Goal: Transaction & Acquisition: Subscribe to service/newsletter

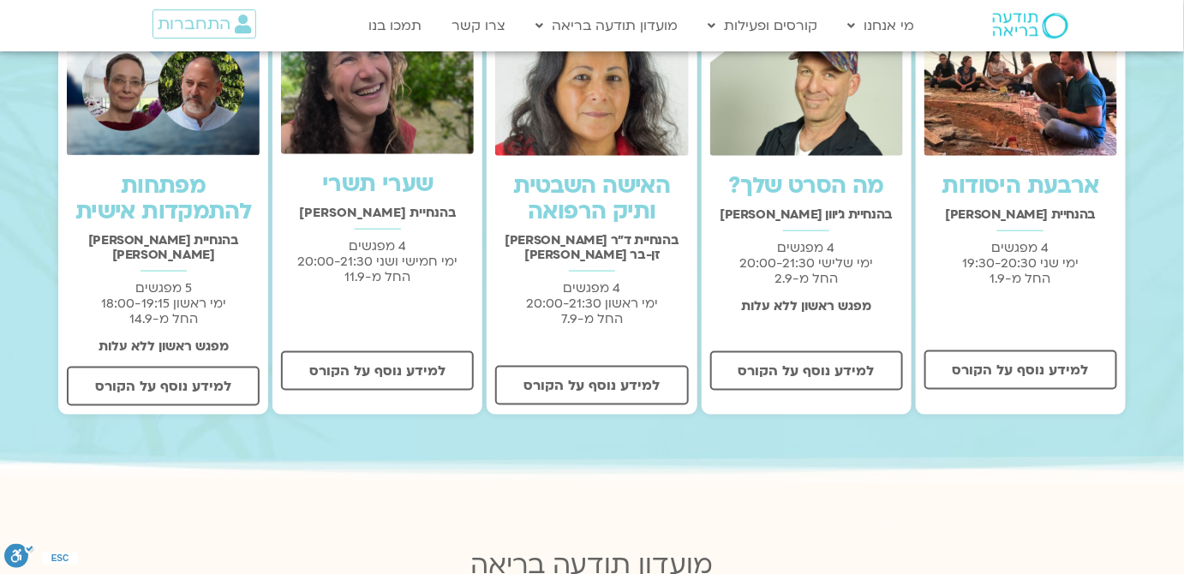
scroll to position [155, 0]
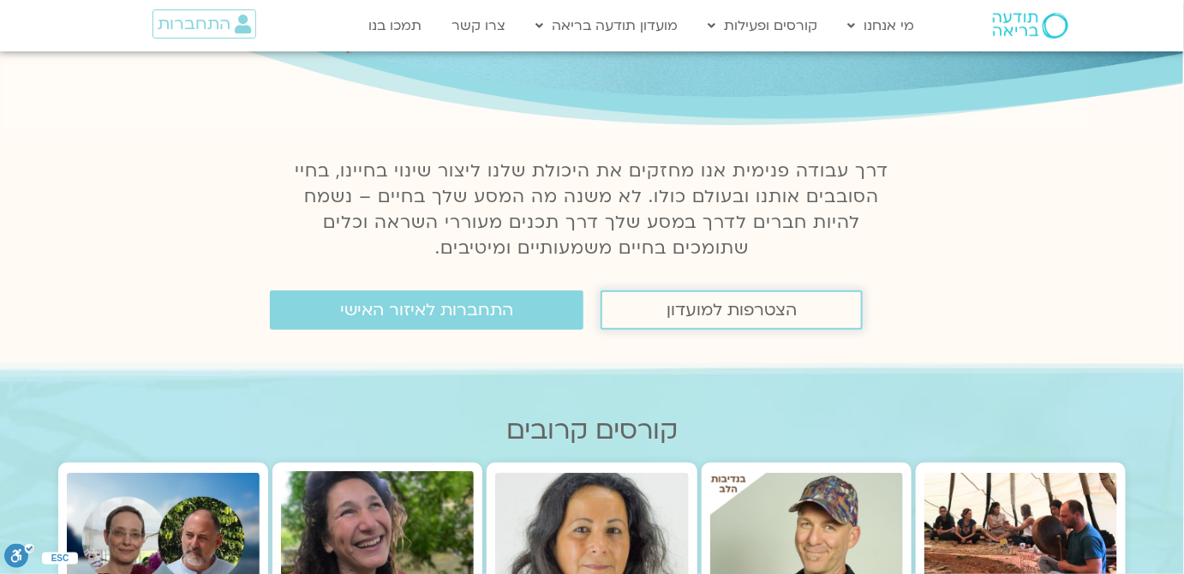
click at [735, 316] on span "הצטרפות למועדון" at bounding box center [732, 310] width 130 height 19
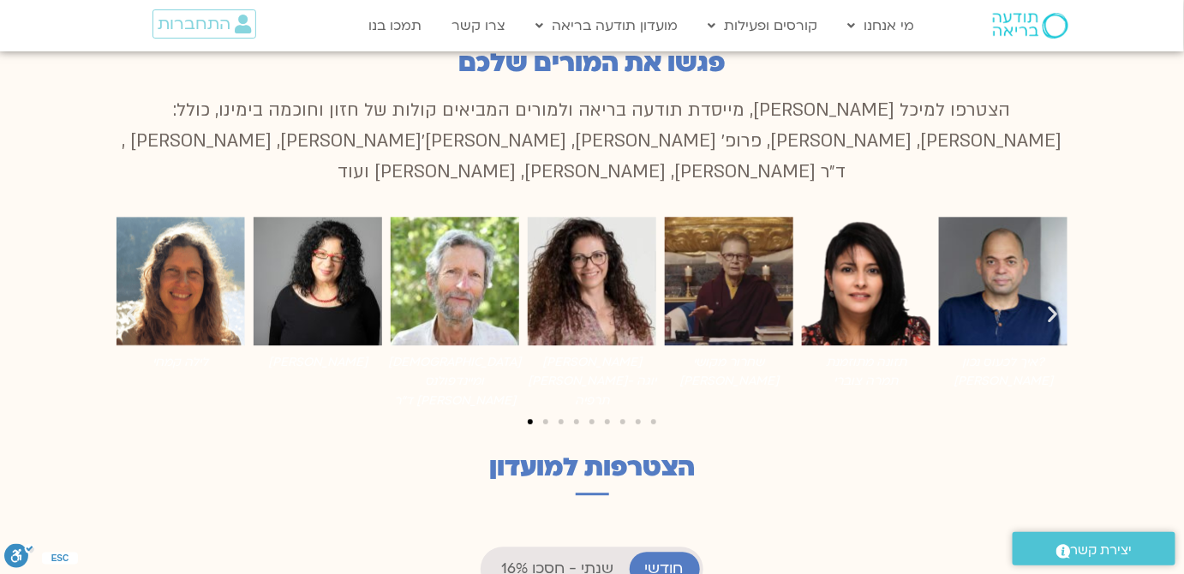
scroll to position [1869, 0]
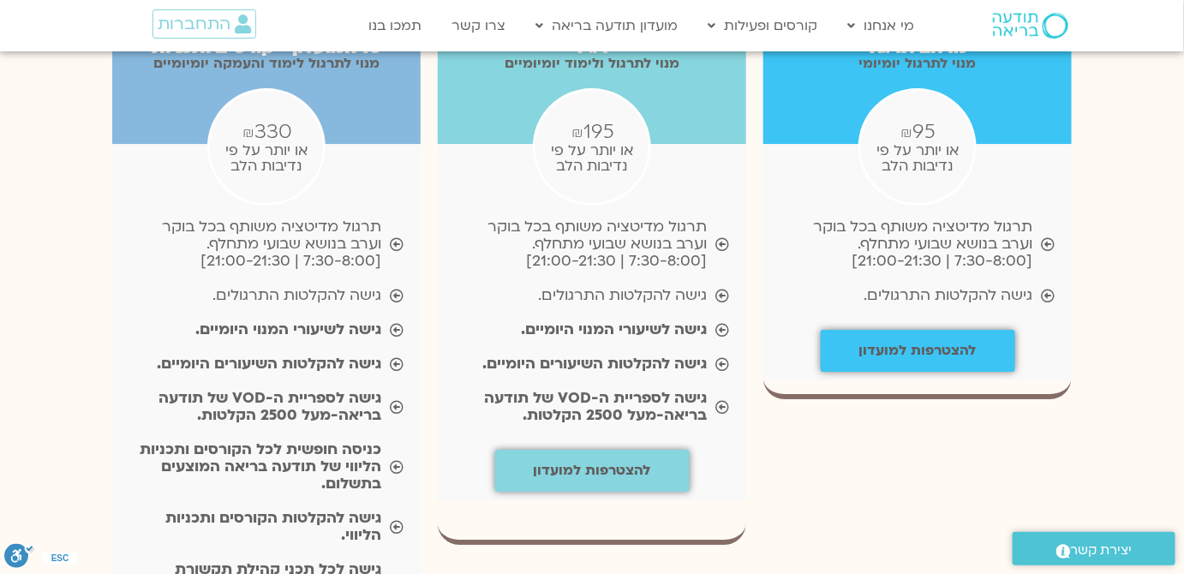
click at [663, 354] on b "גישה להקלטות השיעורים היומיים." at bounding box center [594, 364] width 224 height 20
click at [694, 388] on b "גישה לספריית ה-VOD של תודעה בריאה-מעל 2500 הקלטות." at bounding box center [595, 406] width 223 height 37
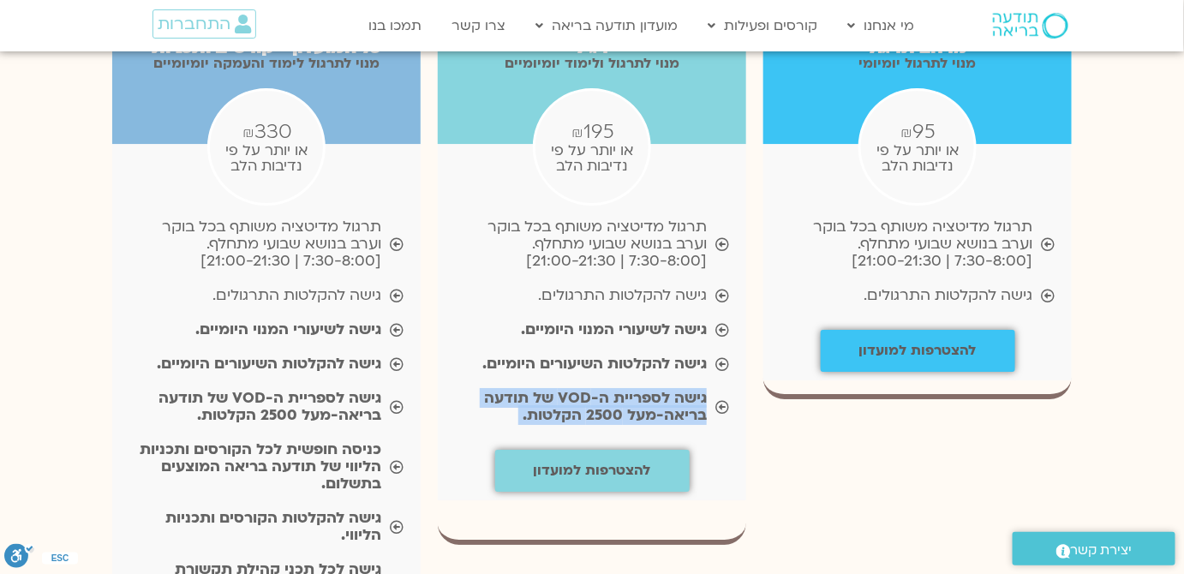
click at [694, 388] on b "גישה לספריית ה-VOD של תודעה בריאה-מעל 2500 הקלטות." at bounding box center [595, 406] width 223 height 37
copy div "גישה לספריית ה-VOD של תודעה בריאה-מעל 2500 הקלטות."
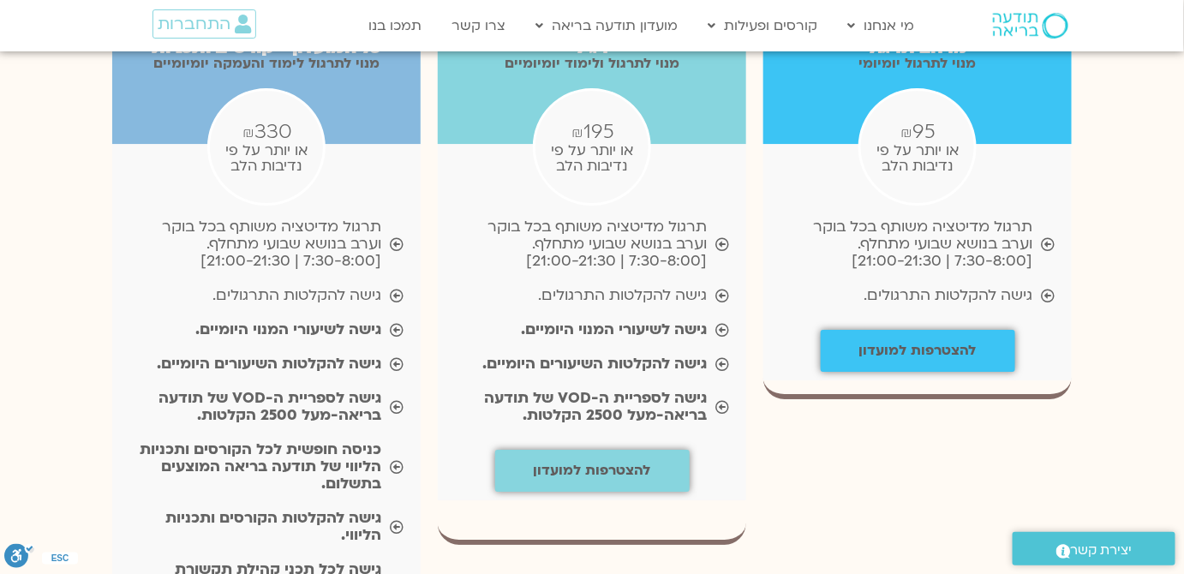
click at [644, 218] on span "תרגול מדיטציה משותף בכל בוקר וערב בנושא שבועי מתחלף. [7:30-8:00 | 21:00-21:30]" at bounding box center [581, 243] width 252 height 51
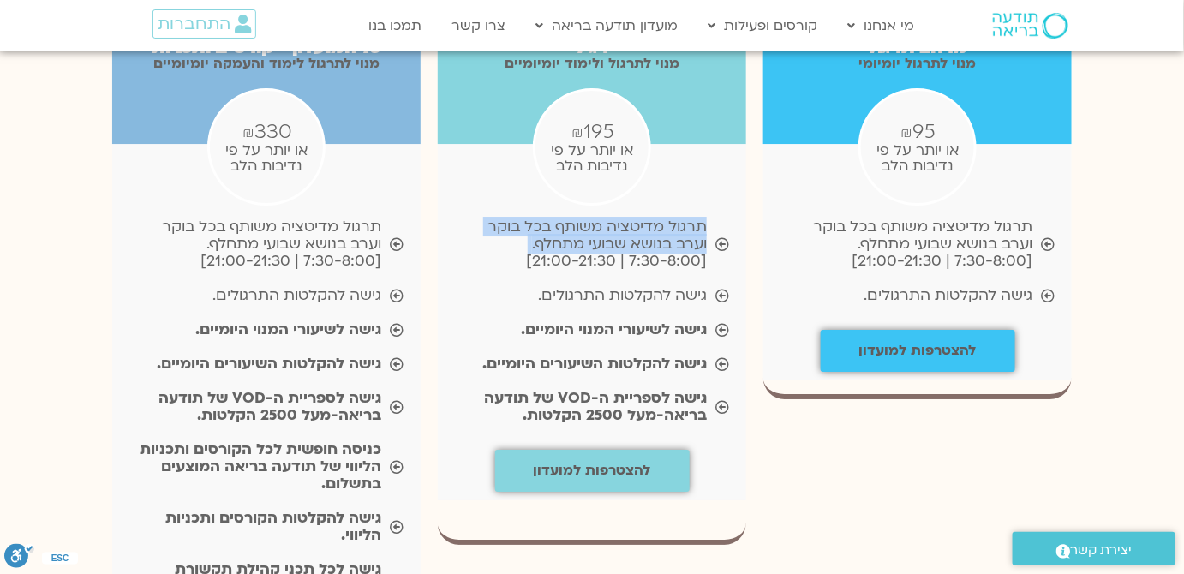
click at [644, 218] on span "תרגול מדיטציה משותף בכל בוקר וערב בנושא שבועי מתחלף. [7:30-8:00 | 21:00-21:30]" at bounding box center [581, 243] width 252 height 51
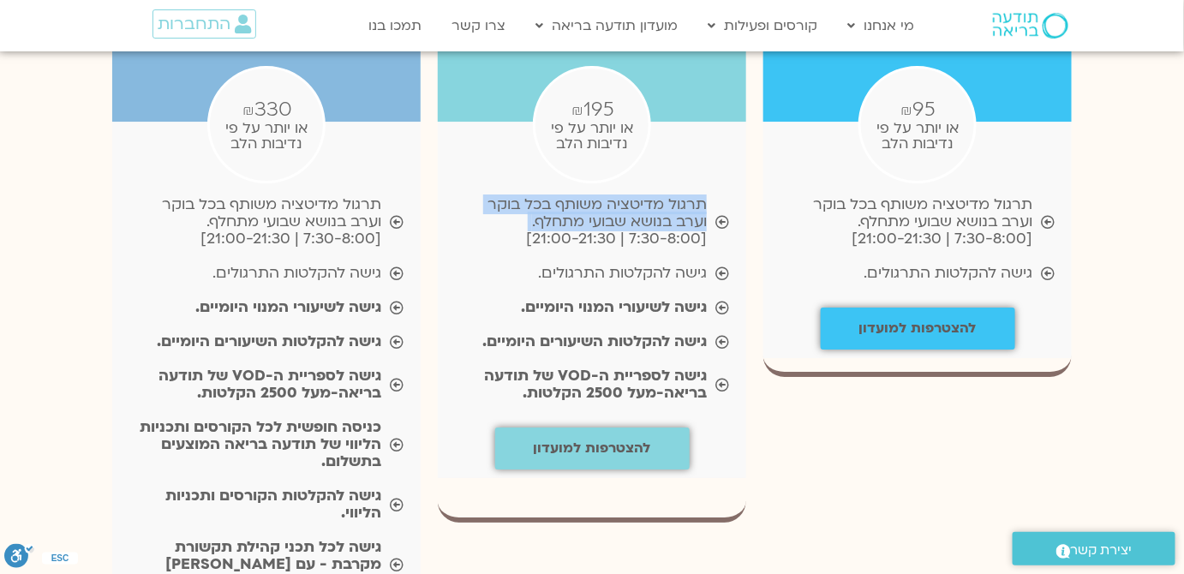
scroll to position [1636, 0]
